Goal: Task Accomplishment & Management: Manage account settings

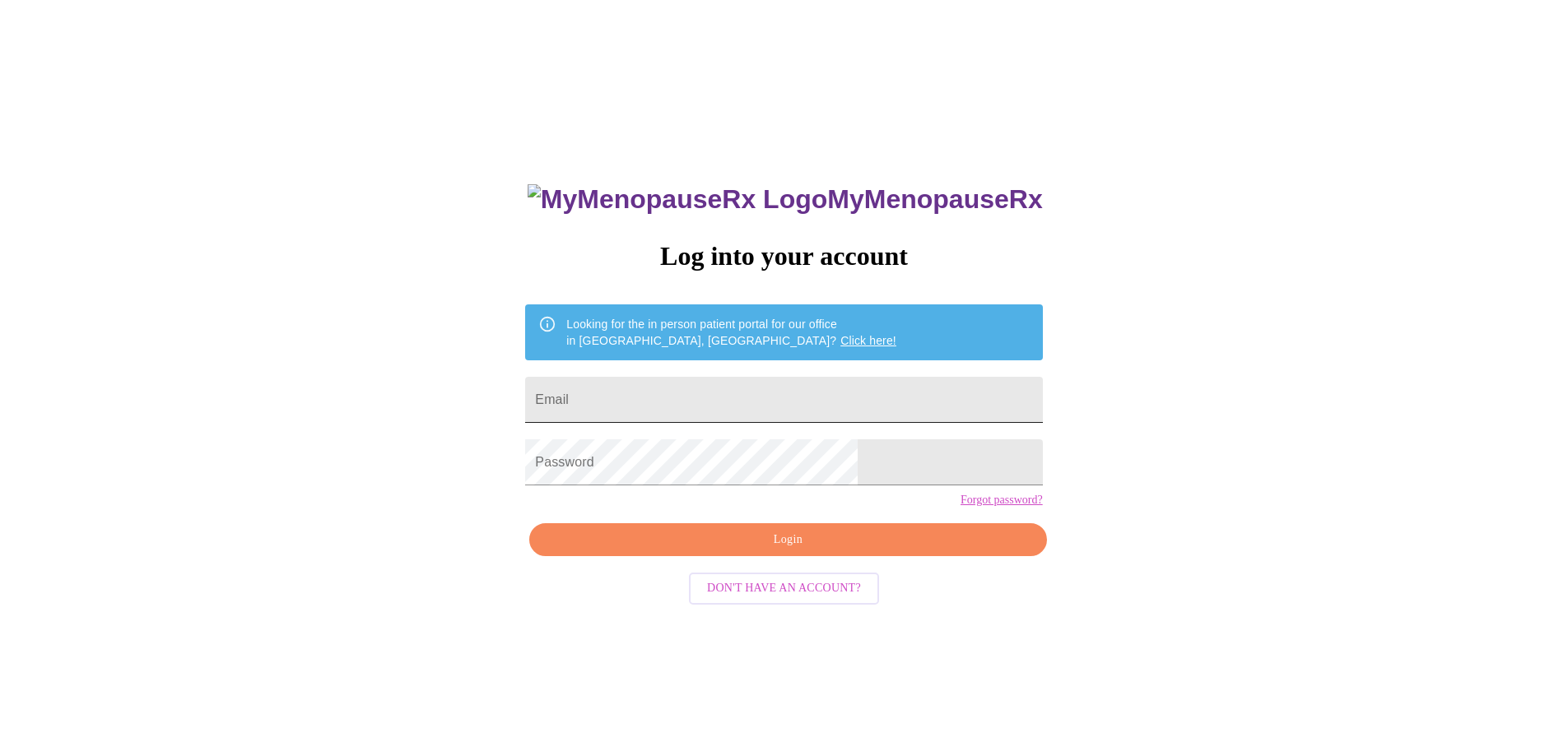
click at [861, 397] on input "Email" at bounding box center [784, 400] width 517 height 46
type input "[EMAIL_ADDRESS][DOMAIN_NAME]"
click at [791, 551] on span "Login" at bounding box center [788, 540] width 479 height 21
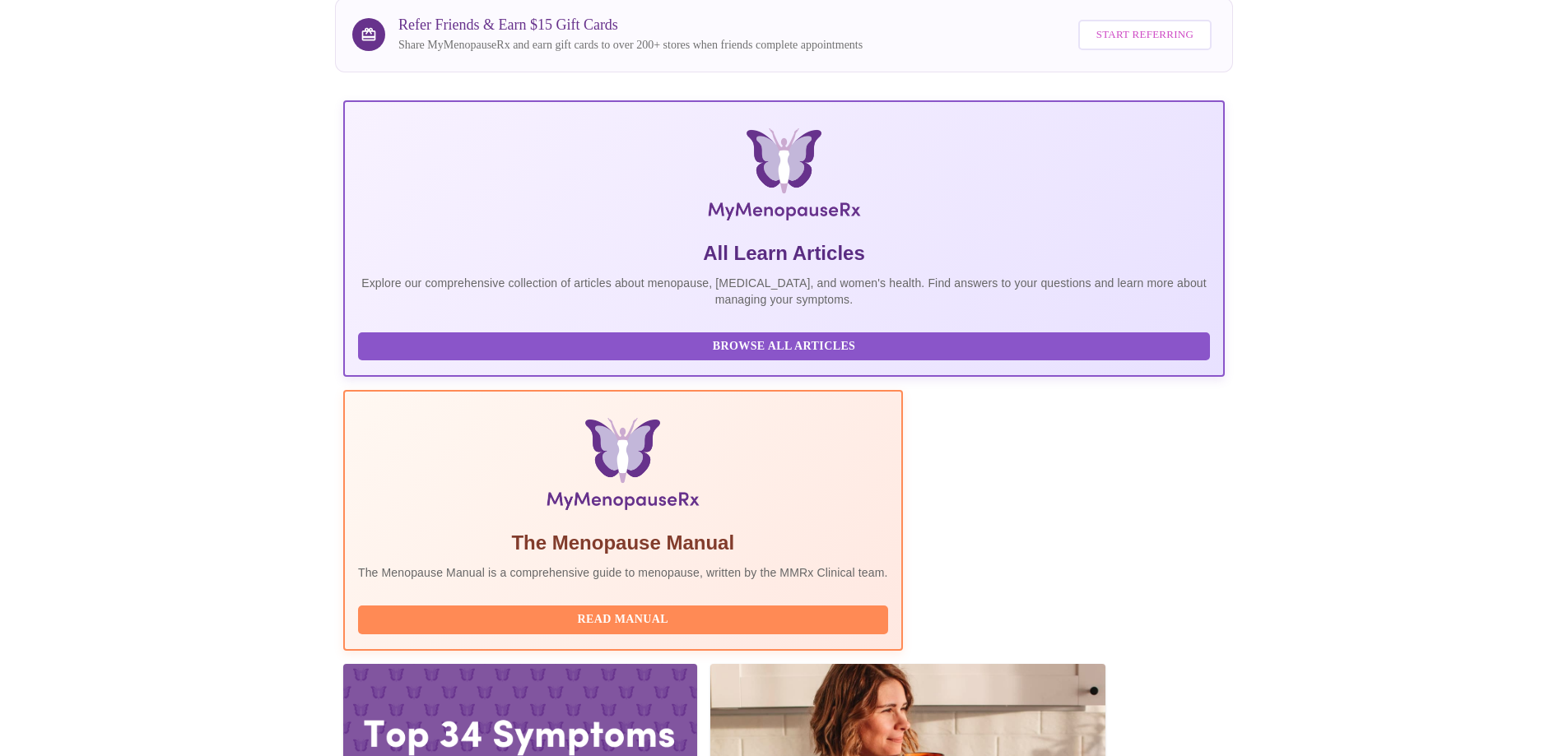
scroll to position [145, 0]
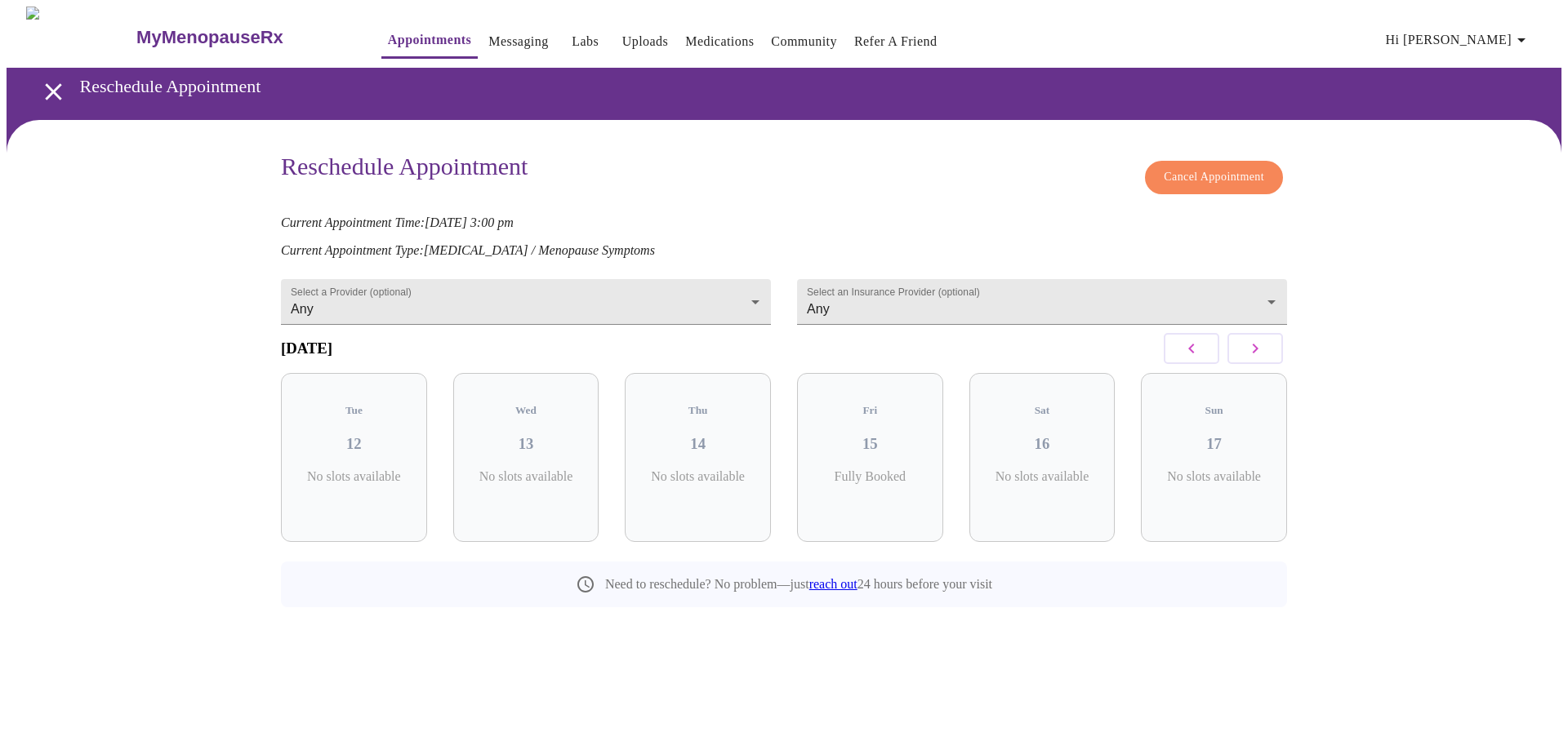
click at [1223, 174] on span "Cancel Appointment" at bounding box center [1214, 177] width 101 height 21
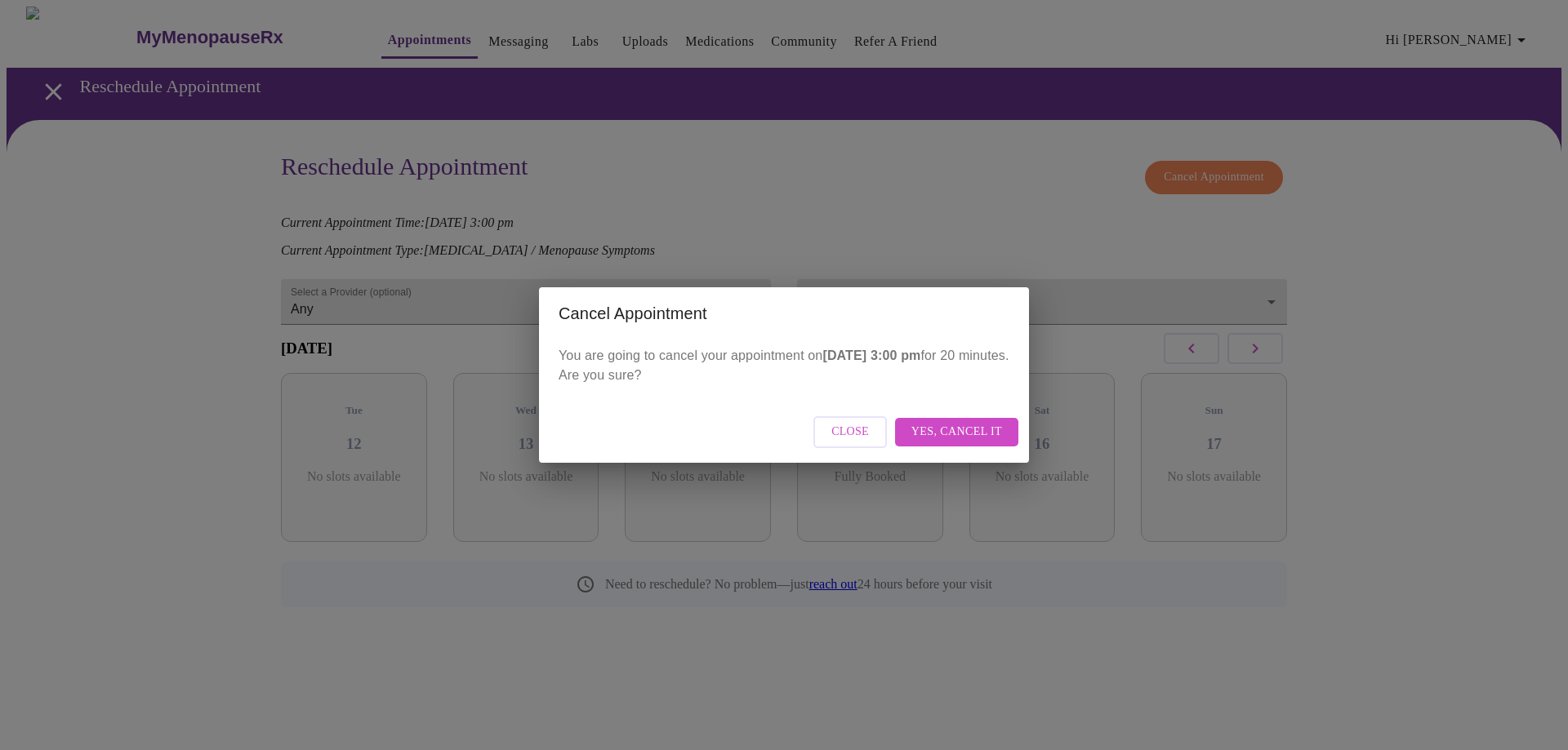
click at [922, 432] on span "Yes, cancel it" at bounding box center [957, 432] width 91 height 21
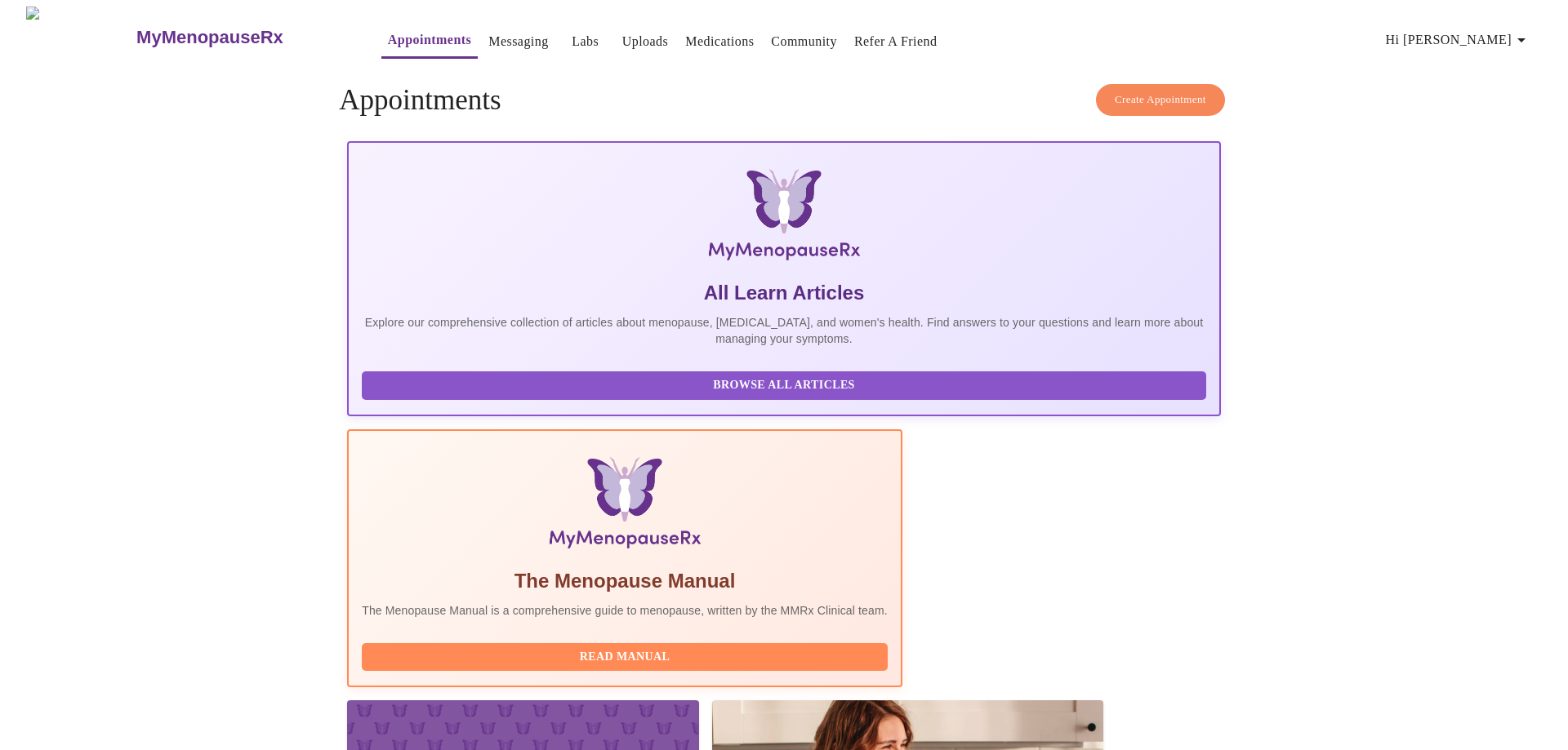
click at [1502, 40] on span "Hi [PERSON_NAME]" at bounding box center [1459, 39] width 146 height 22
click at [1492, 114] on li "Log out" at bounding box center [1493, 122] width 75 height 29
